Goal: Information Seeking & Learning: Learn about a topic

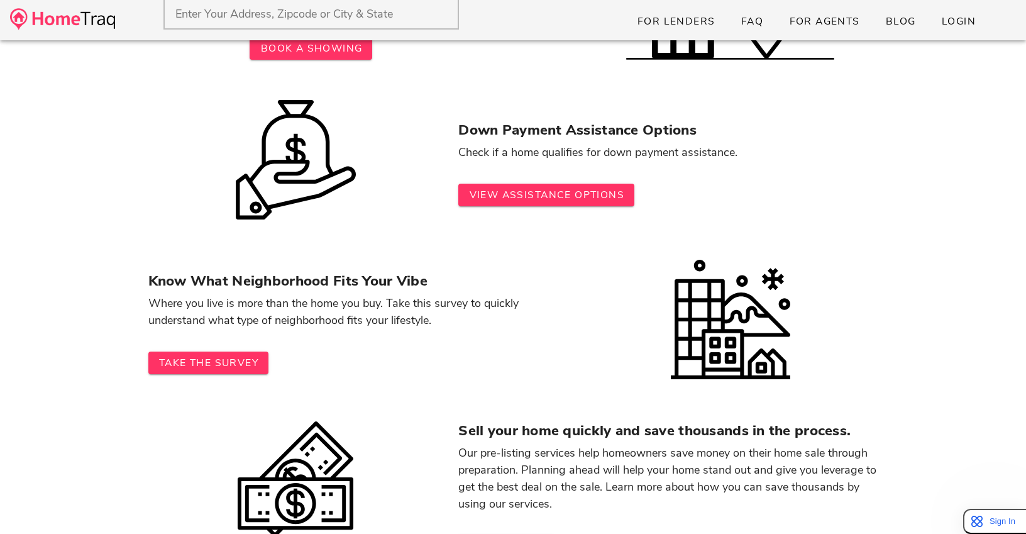
scroll to position [447, 0]
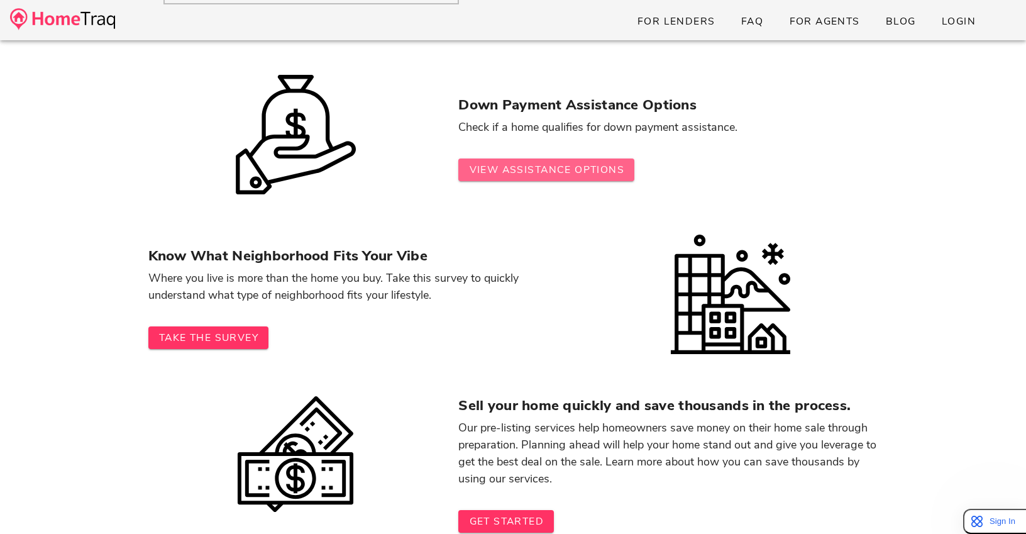
click at [482, 163] on span "View Assistance Options" at bounding box center [547, 170] width 156 height 14
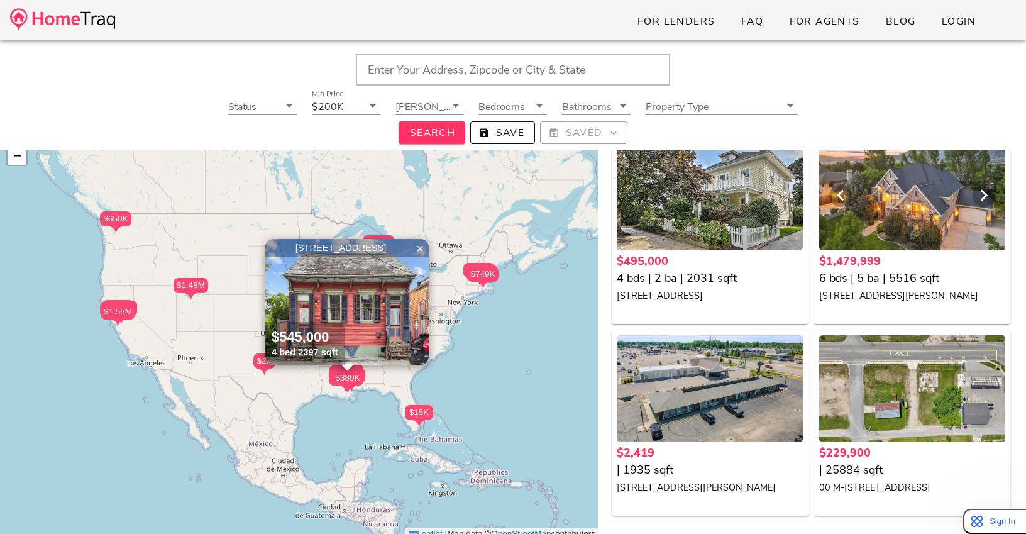
scroll to position [98, 0]
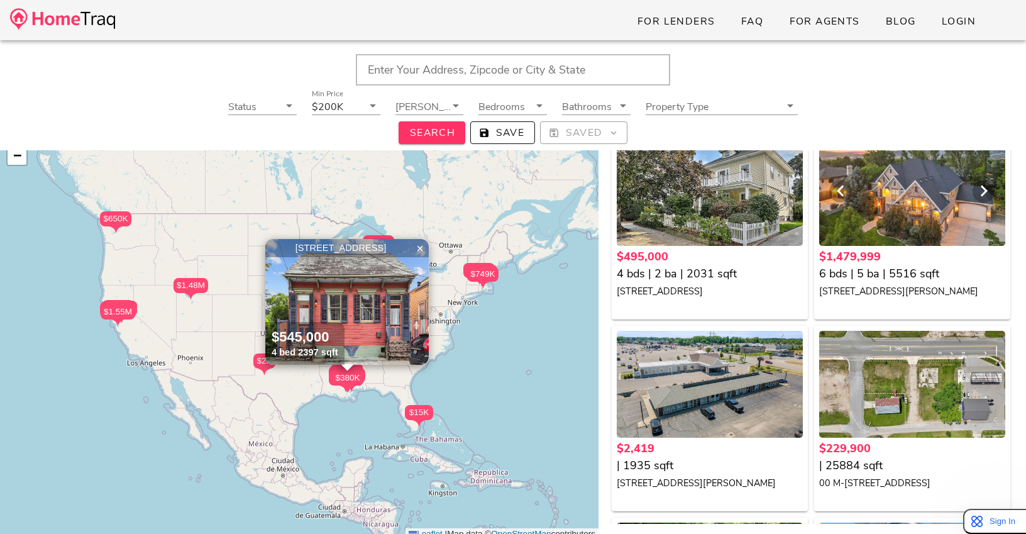
click at [882, 235] on div at bounding box center [912, 192] width 186 height 107
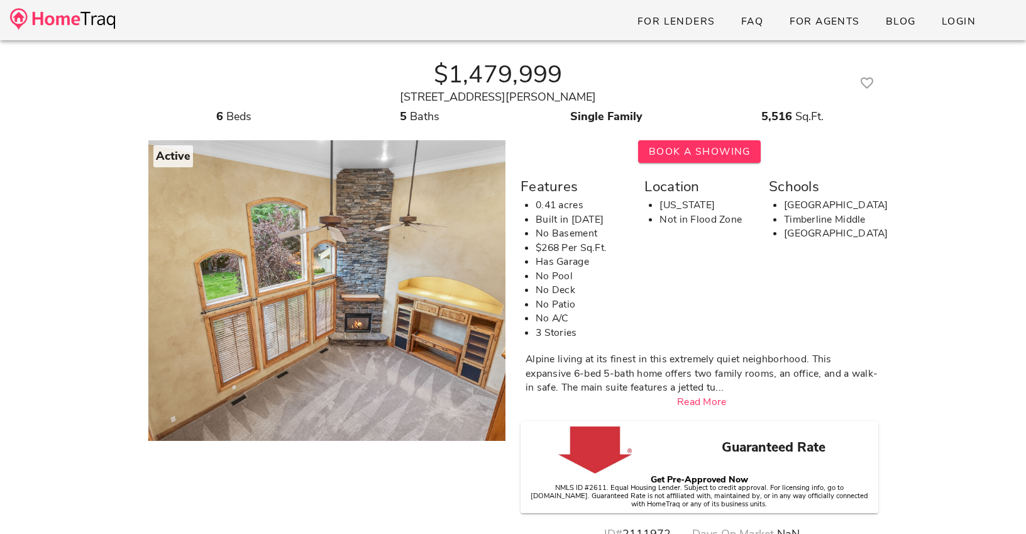
click at [421, 1] on div "For Lenders FAQ For Agents Blog Login" at bounding box center [513, 20] width 1026 height 40
